Goal: Check status: Check status

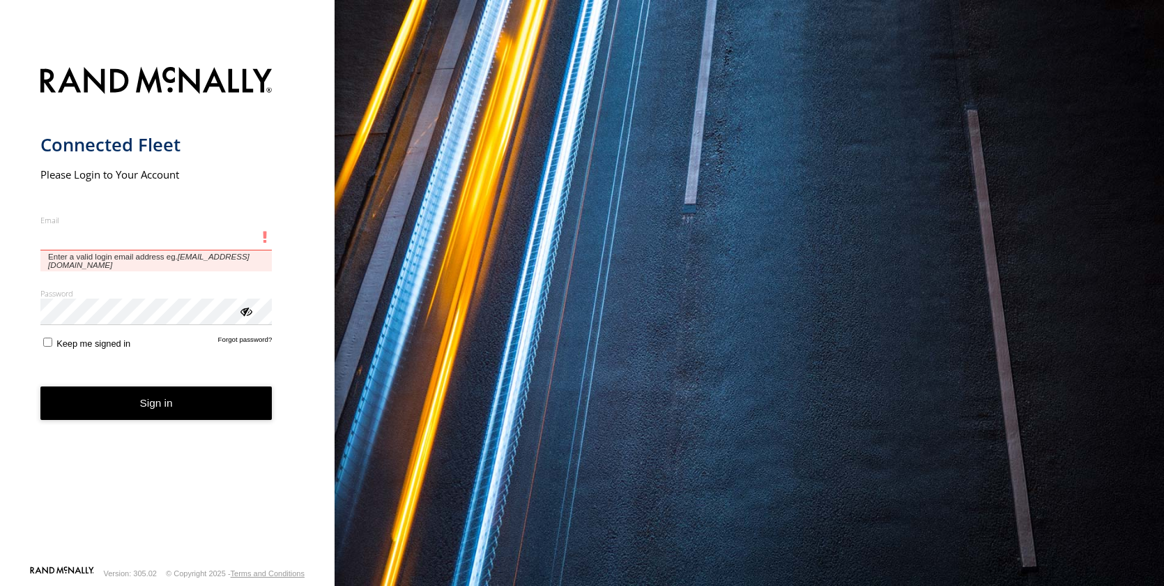
click at [69, 236] on input "Email" at bounding box center [156, 237] width 232 height 25
type input "**********"
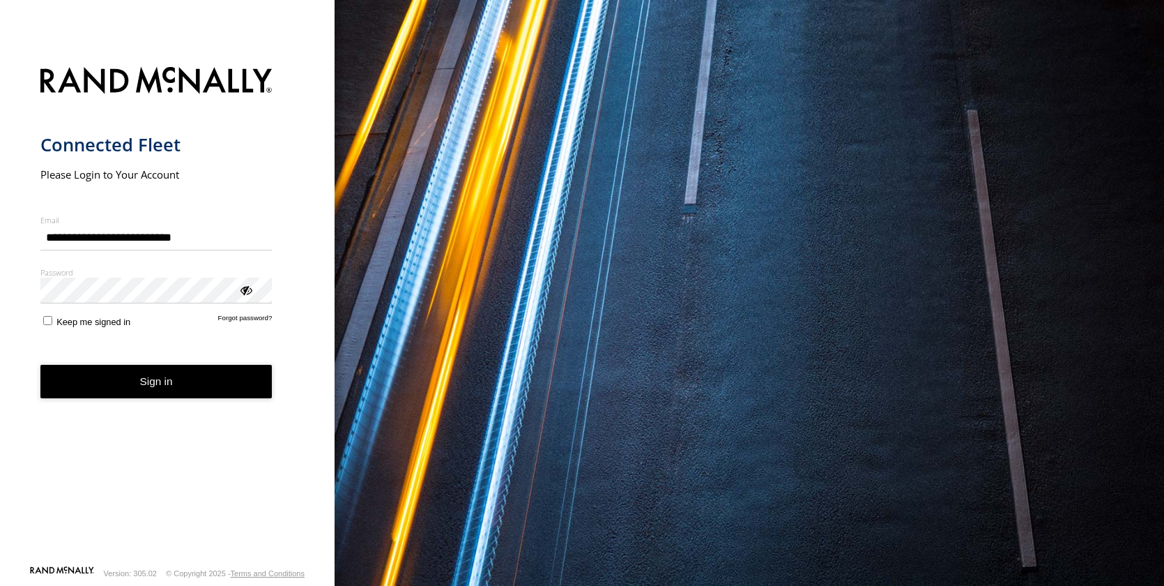
click at [141, 385] on button "Sign in" at bounding box center [156, 382] width 232 height 34
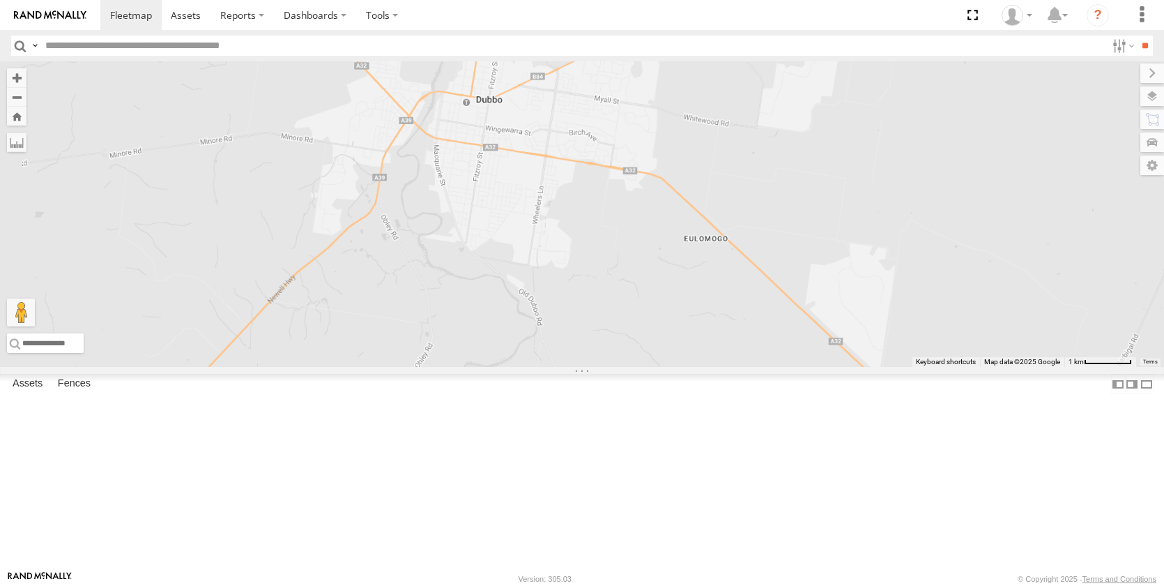
drag, startPoint x: 680, startPoint y: 250, endPoint x: 770, endPoint y: 508, distance: 273.1
click at [768, 367] on div "[PERSON_NAME] - NEW ute [PERSON_NAME] [PERSON_NAME] [PERSON_NAME]" at bounding box center [582, 213] width 1164 height 305
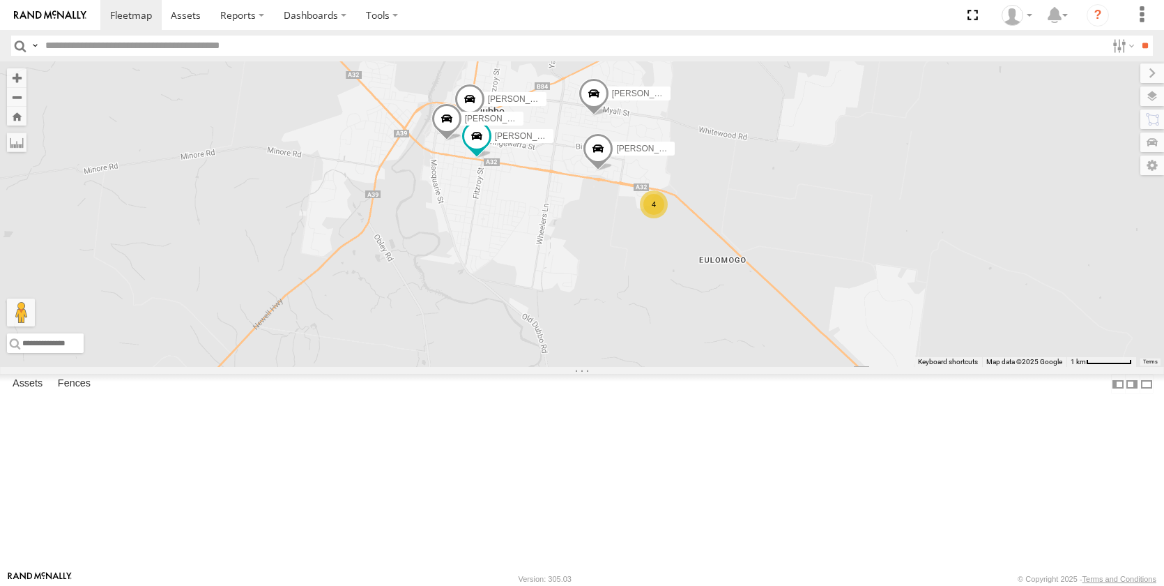
drag, startPoint x: 685, startPoint y: 354, endPoint x: 701, endPoint y: 401, distance: 49.2
click at [701, 367] on div "[PERSON_NAME] - NEW ute [PERSON_NAME] [PERSON_NAME] [PERSON_NAME] 4 [PERSON_NAM…" at bounding box center [582, 213] width 1164 height 305
